Goal: Task Accomplishment & Management: Manage account settings

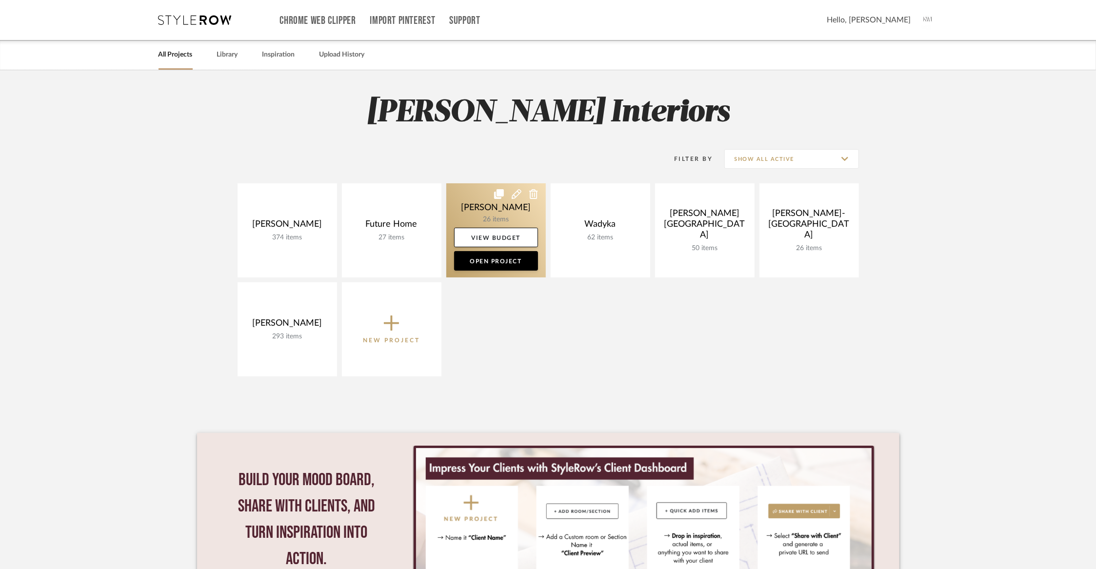
click at [499, 209] on link at bounding box center [495, 230] width 99 height 94
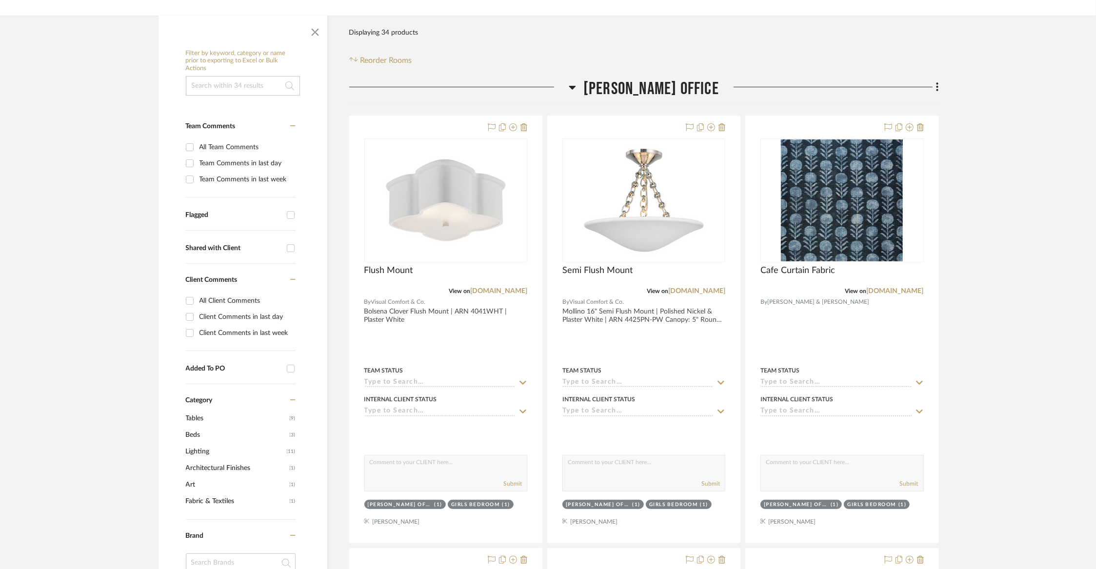
scroll to position [207, 0]
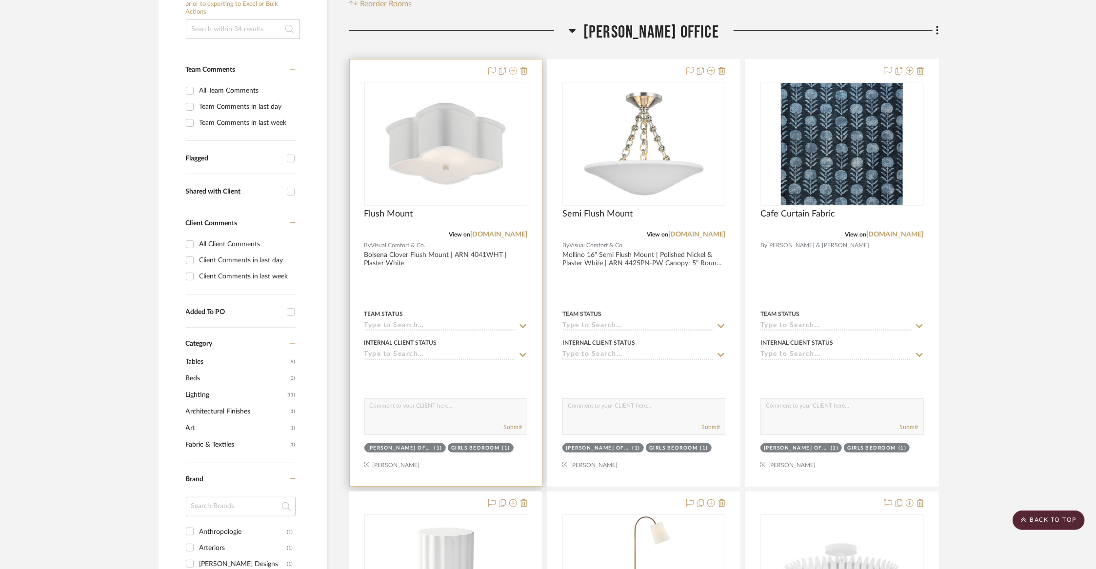
click at [517, 67] on icon at bounding box center [513, 71] width 8 height 8
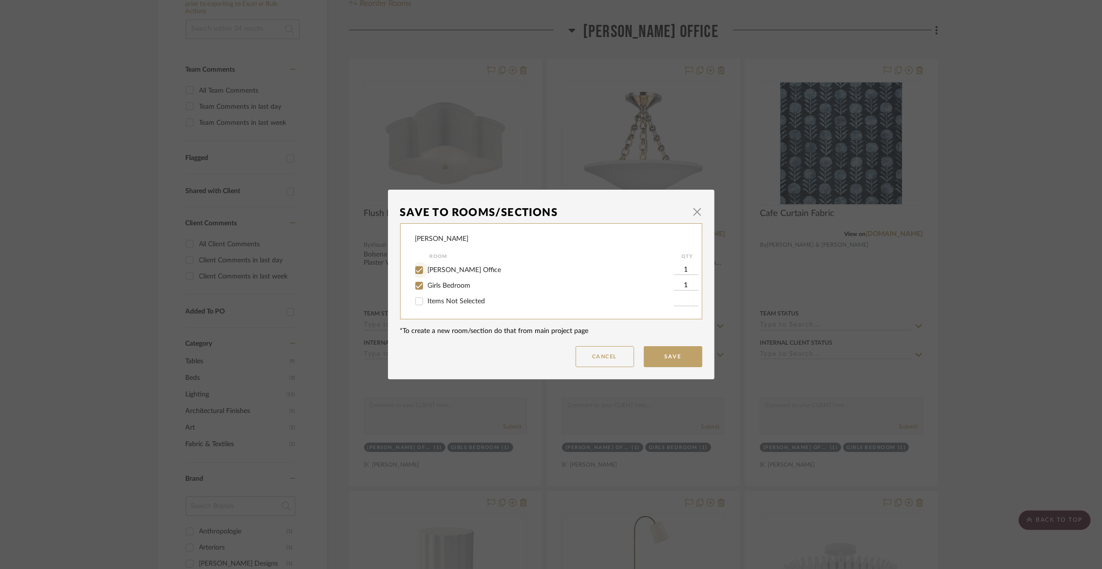
click at [419, 268] on input "[PERSON_NAME] Office" at bounding box center [420, 270] width 16 height 16
checkbox input "false"
click at [647, 359] on button "Save" at bounding box center [673, 356] width 59 height 21
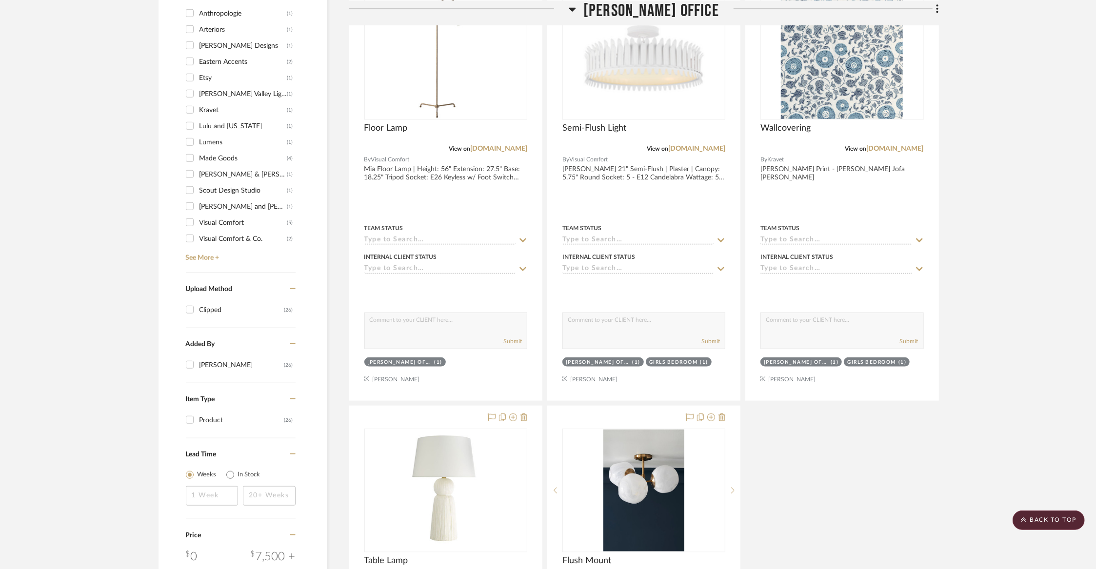
scroll to position [573, 0]
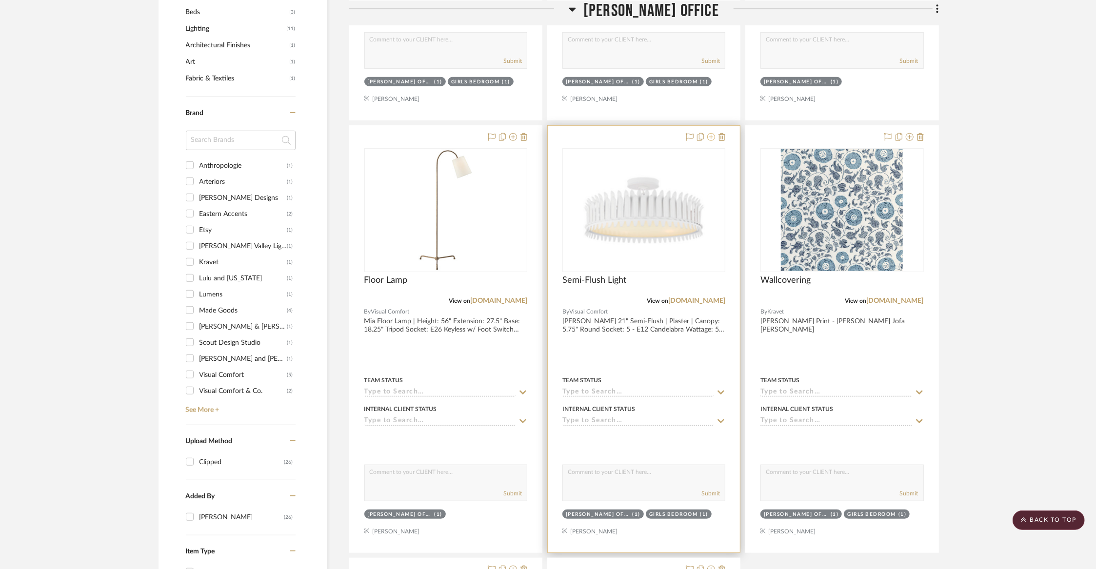
click at [713, 135] on icon at bounding box center [711, 137] width 8 height 8
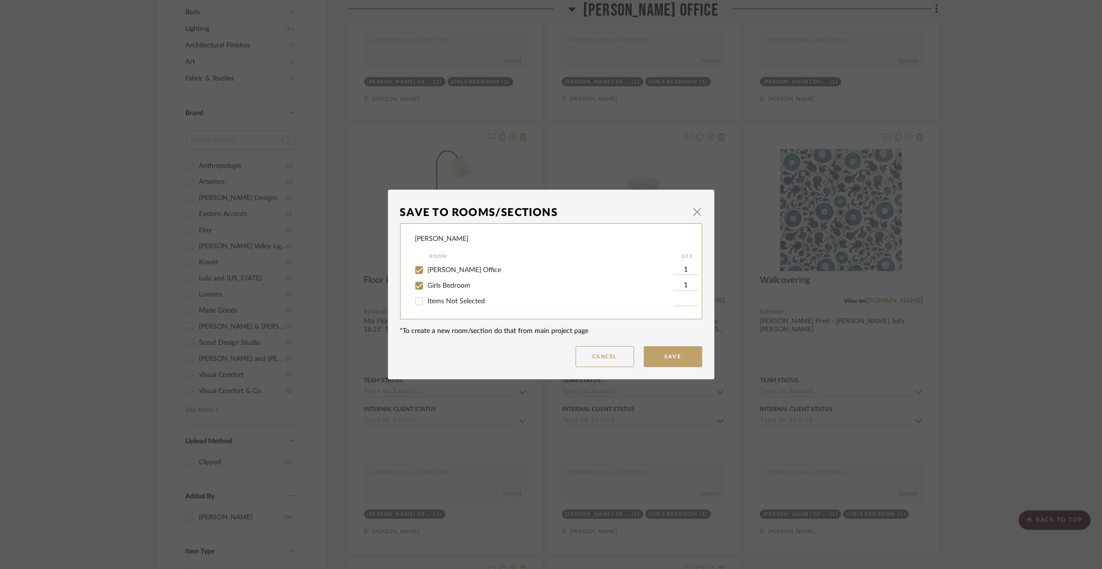
click at [461, 272] on span "[PERSON_NAME] Office" at bounding box center [465, 270] width 74 height 7
click at [427, 272] on input "[PERSON_NAME] Office" at bounding box center [420, 270] width 16 height 16
checkbox input "false"
click at [456, 286] on span "Girls Bedroom" at bounding box center [449, 285] width 43 height 7
click at [427, 286] on input "Girls Bedroom" at bounding box center [420, 286] width 16 height 16
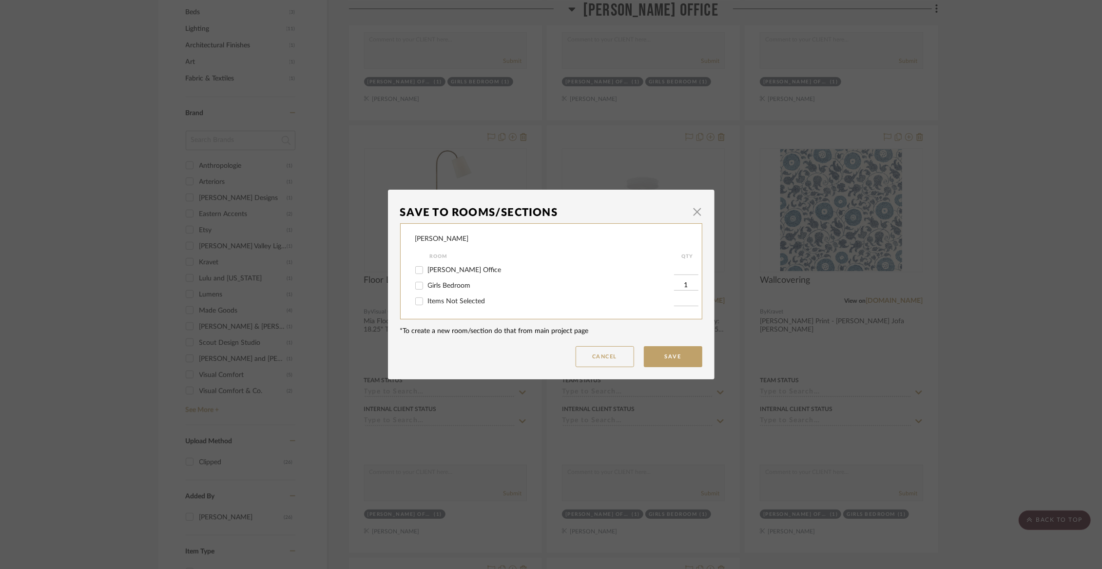
checkbox input "false"
click at [450, 302] on span "Items Not Selected" at bounding box center [457, 301] width 58 height 7
click at [427, 302] on input "Items Not Selected" at bounding box center [420, 302] width 16 height 16
checkbox input "true"
type input "1"
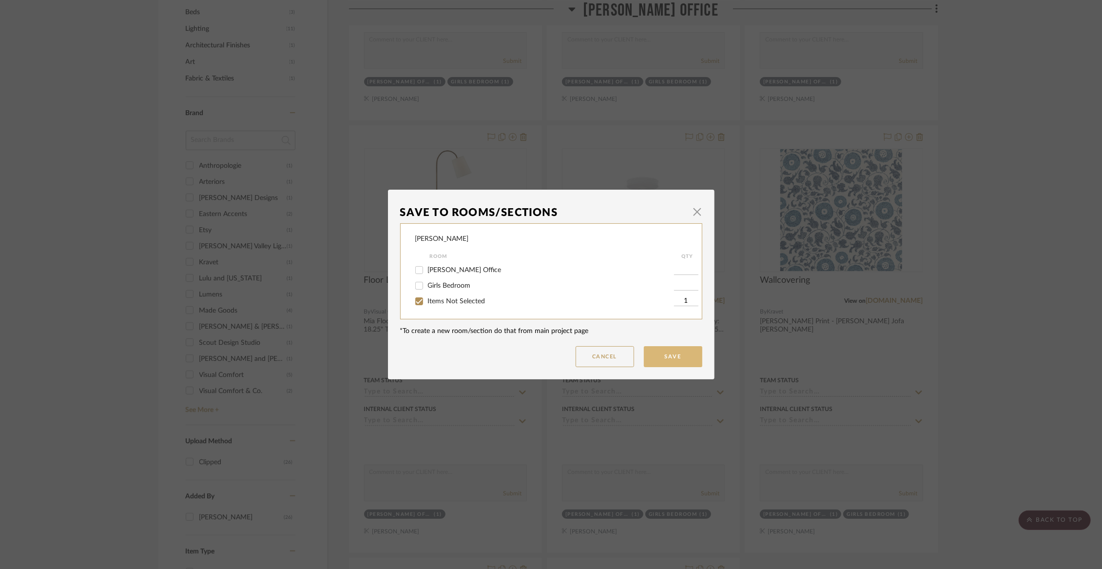
click at [692, 353] on button "Save" at bounding box center [673, 356] width 59 height 21
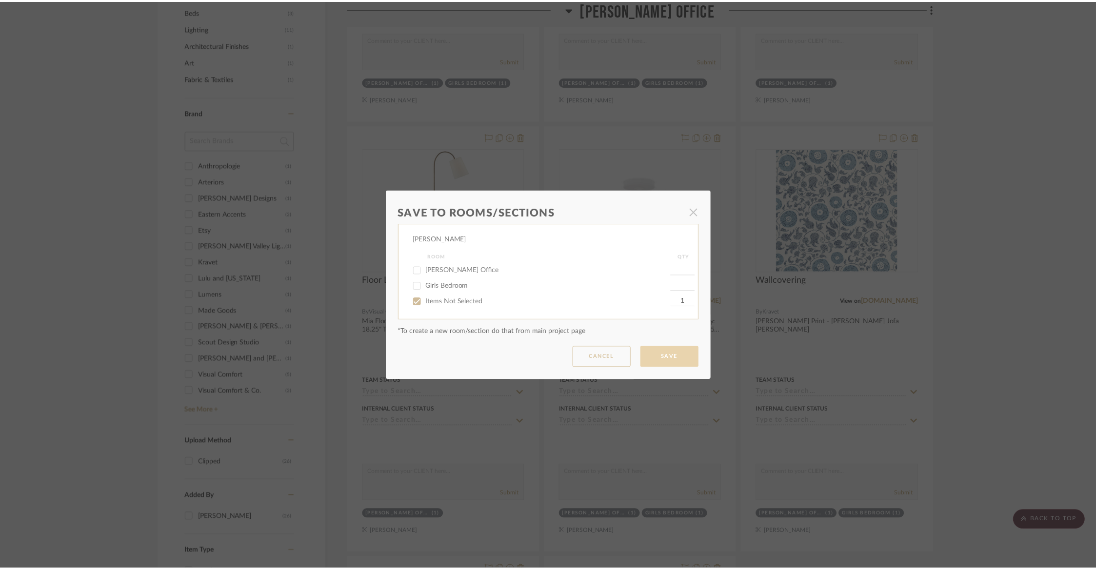
scroll to position [573, 0]
